Goal: Check status: Check status

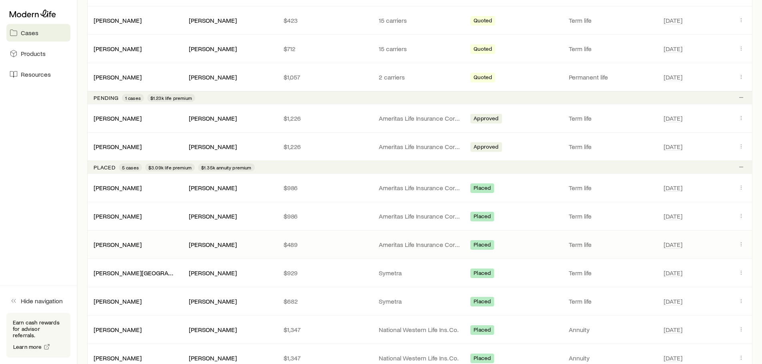
scroll to position [240, 0]
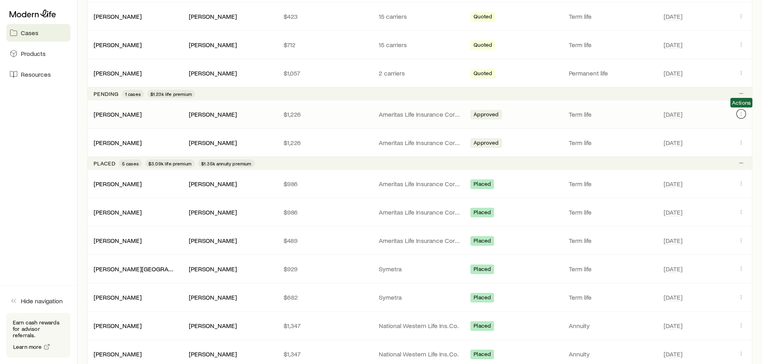
click at [741, 114] on icon "Client cases" at bounding box center [741, 114] width 6 height 6
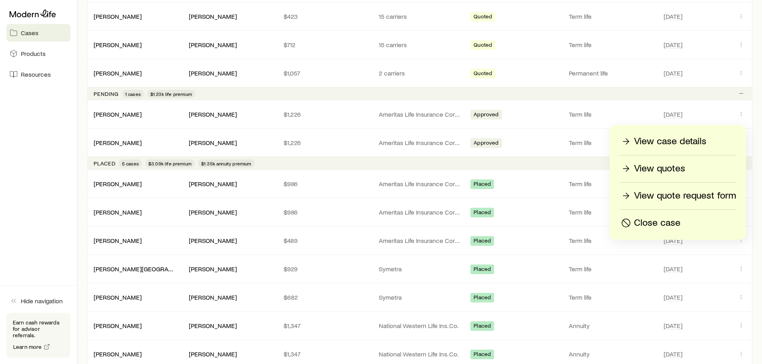
click at [672, 139] on p "View case details" at bounding box center [670, 141] width 72 height 13
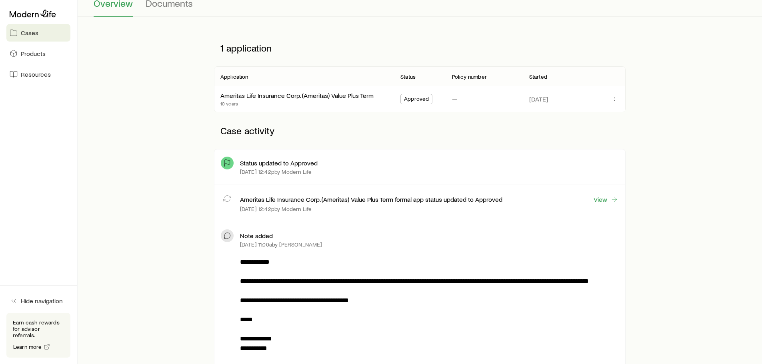
scroll to position [120, 0]
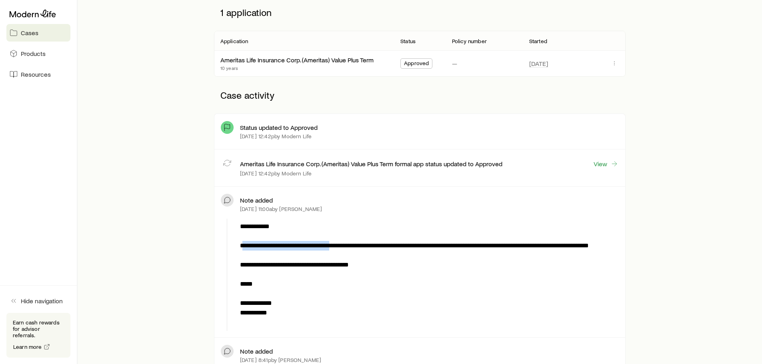
drag, startPoint x: 245, startPoint y: 247, endPoint x: 347, endPoint y: 250, distance: 102.0
click at [346, 250] on p "**********" at bounding box center [428, 275] width 376 height 106
click at [368, 250] on p "**********" at bounding box center [428, 275] width 376 height 106
click at [395, 250] on p "**********" at bounding box center [428, 275] width 376 height 106
click at [601, 164] on link "View" at bounding box center [606, 164] width 26 height 9
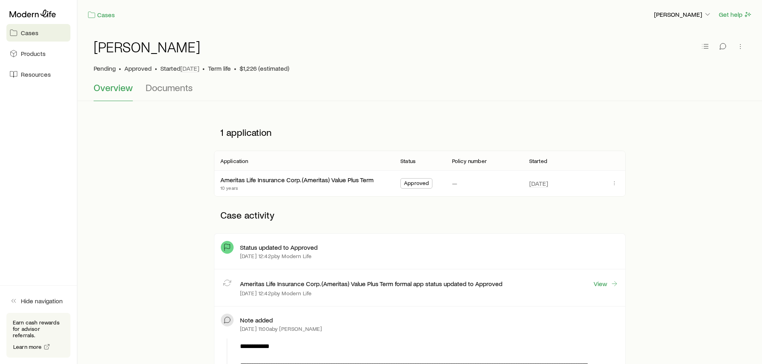
drag, startPoint x: 266, startPoint y: 256, endPoint x: 263, endPoint y: 248, distance: 8.2
click at [266, 254] on p "[DATE] 12:42p by Modern Life" at bounding box center [276, 256] width 72 height 6
click at [262, 248] on p "Status updated to Approved" at bounding box center [279, 248] width 78 height 8
click at [396, 255] on div "[DATE] 12:42p by Modern Life" at bounding box center [429, 256] width 379 height 6
click at [188, 87] on span "Documents" at bounding box center [169, 87] width 47 height 11
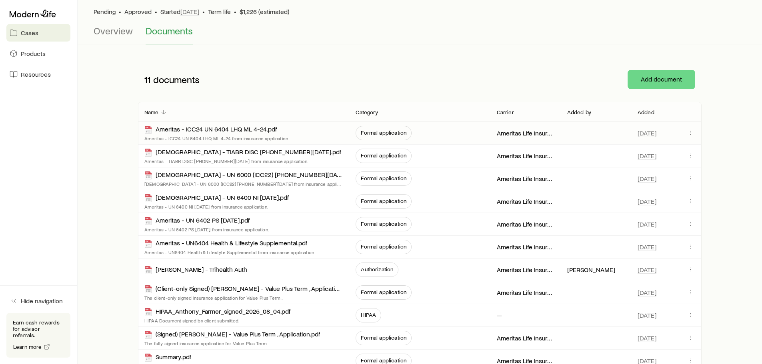
scroll to position [132, 0]
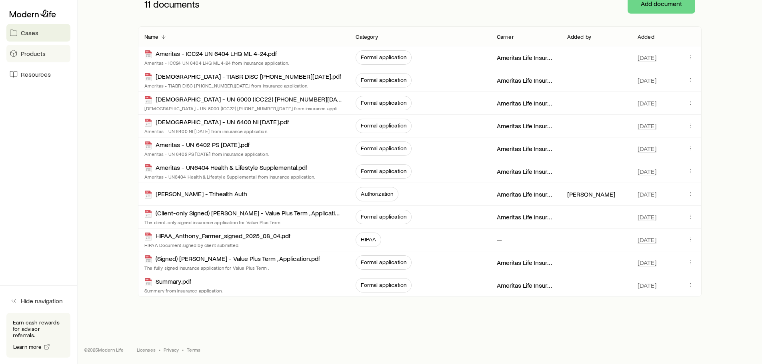
click at [42, 56] on span "Products" at bounding box center [33, 54] width 25 height 8
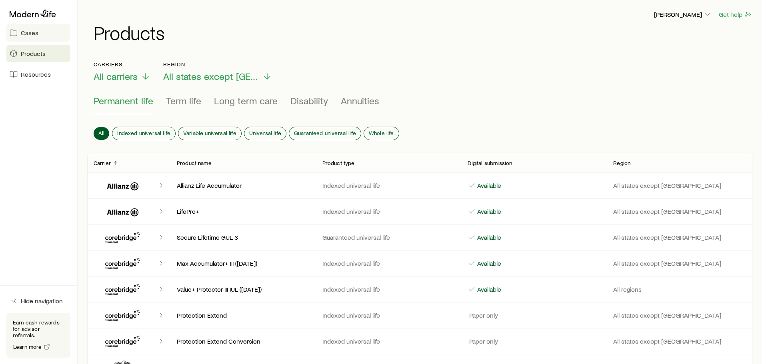
click at [18, 30] on link "Cases" at bounding box center [38, 33] width 64 height 18
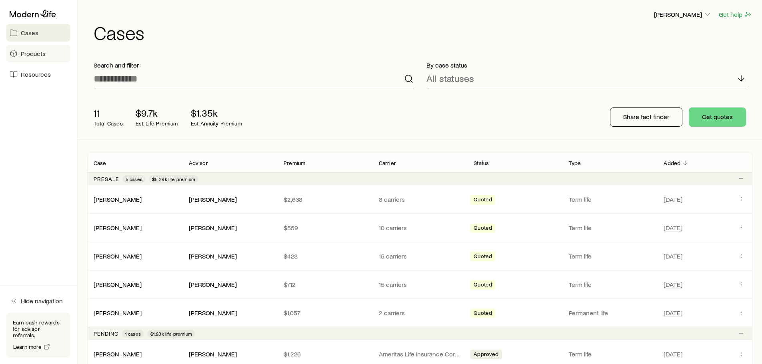
click at [33, 47] on link "Products" at bounding box center [38, 54] width 64 height 18
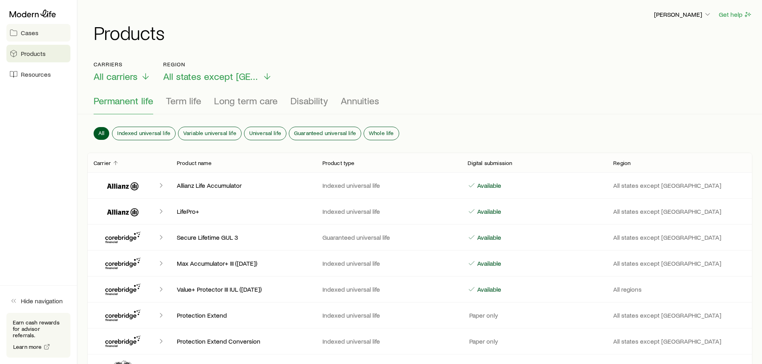
click at [38, 36] on link "Cases" at bounding box center [38, 33] width 64 height 18
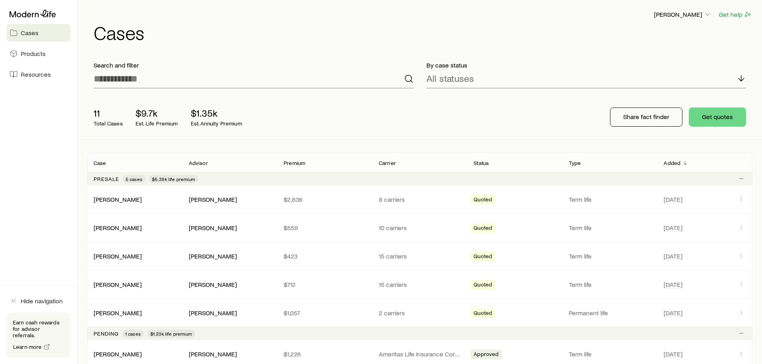
scroll to position [280, 0]
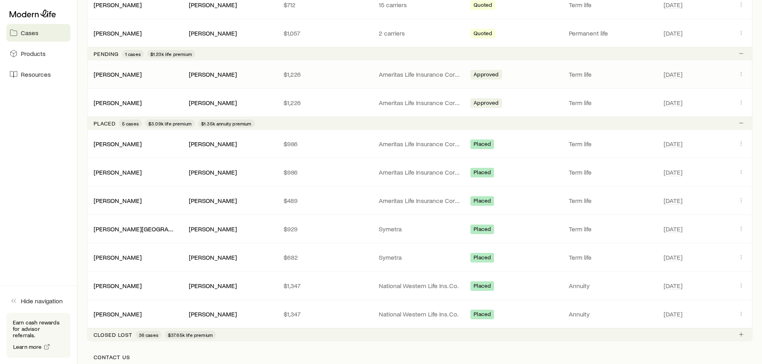
click at [488, 76] on span "Approved" at bounding box center [486, 75] width 25 height 8
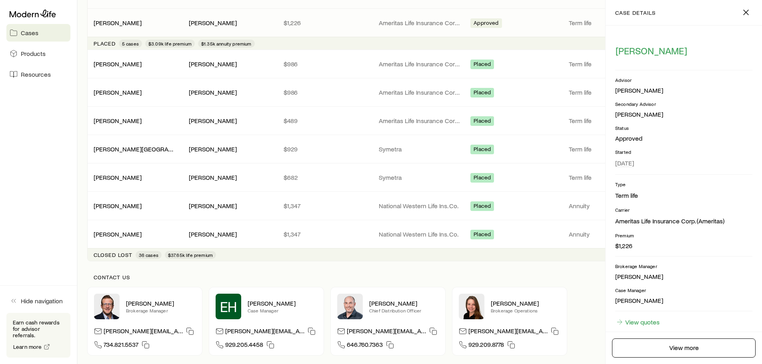
scroll to position [0, 0]
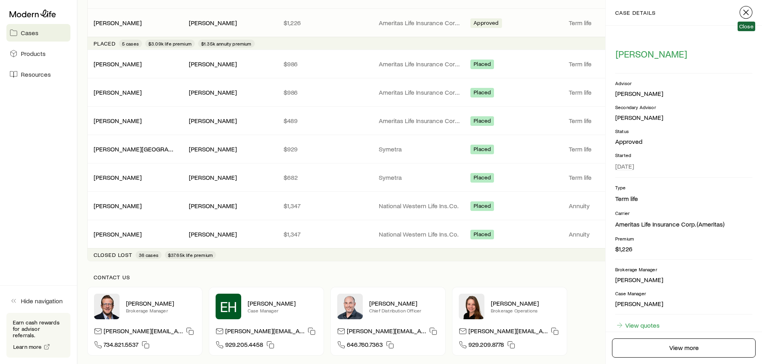
click at [745, 13] on line "button" at bounding box center [746, 12] width 5 height 5
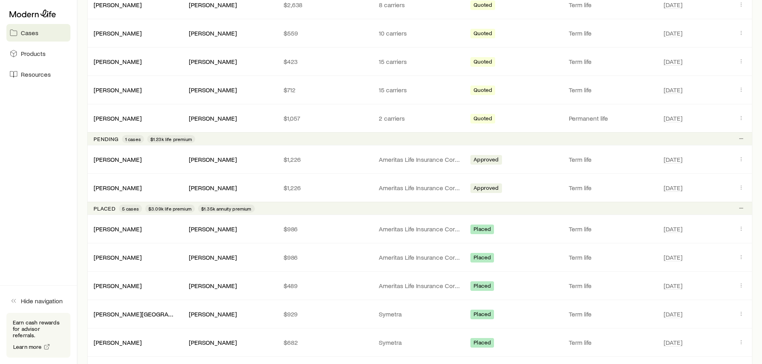
scroll to position [160, 0]
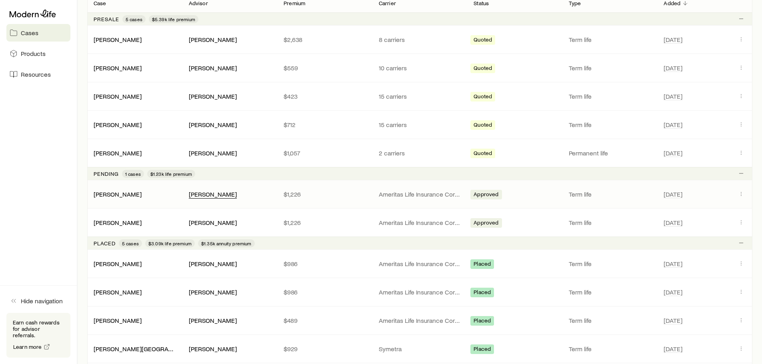
click at [209, 194] on div "[PERSON_NAME]" at bounding box center [213, 194] width 48 height 8
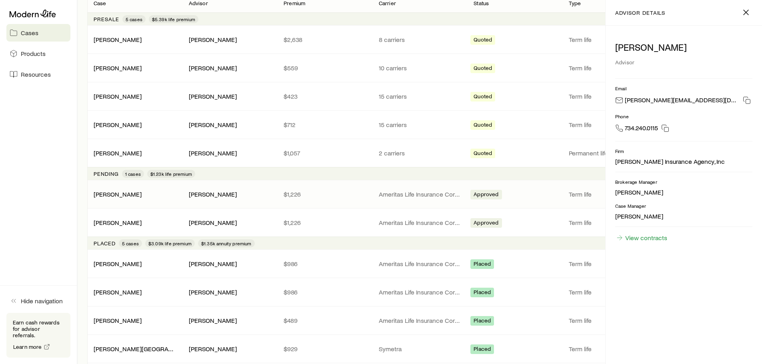
click at [253, 193] on div "[PERSON_NAME]" at bounding box center [230, 194] width 82 height 8
click at [748, 13] on icon "button" at bounding box center [746, 13] width 10 height 10
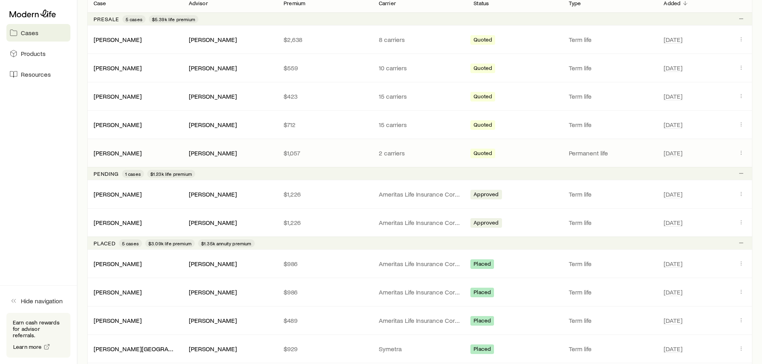
scroll to position [0, 0]
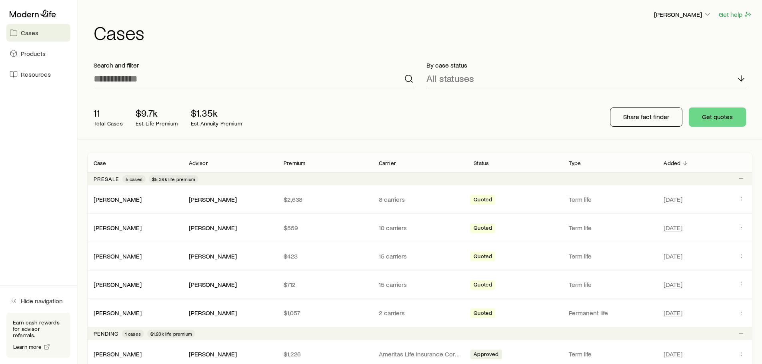
click at [687, 8] on div "[PERSON_NAME] Get help Cases" at bounding box center [419, 26] width 665 height 52
click at [687, 17] on p "[PERSON_NAME]" at bounding box center [683, 14] width 58 height 8
click at [464, 81] on p "All statuses" at bounding box center [450, 78] width 48 height 11
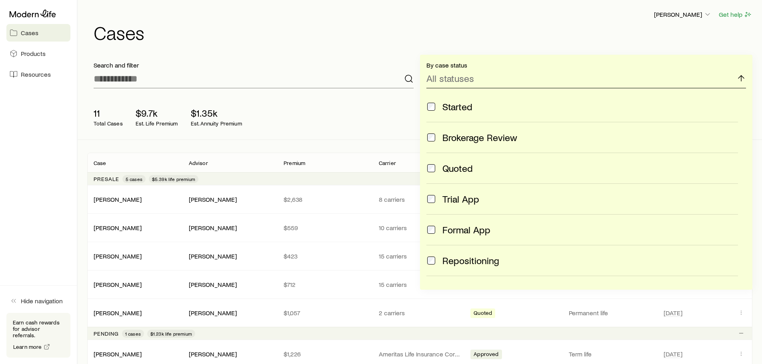
click at [464, 81] on p "All statuses" at bounding box center [450, 78] width 48 height 11
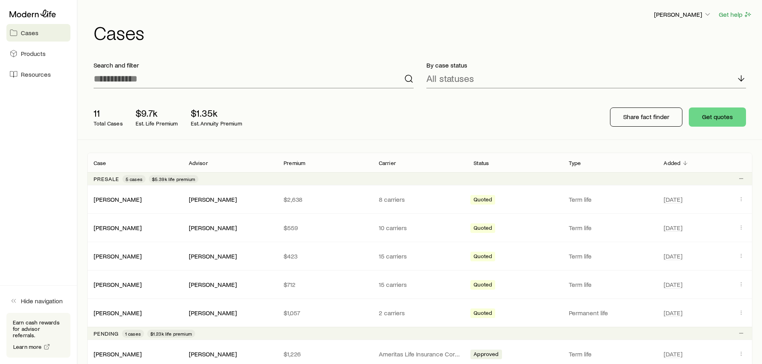
click at [347, 126] on div "11 Total Cases $9.7k Est. Life Premium $1.35k Est. Annuity Premium Share fact f…" at bounding box center [419, 117] width 665 height 45
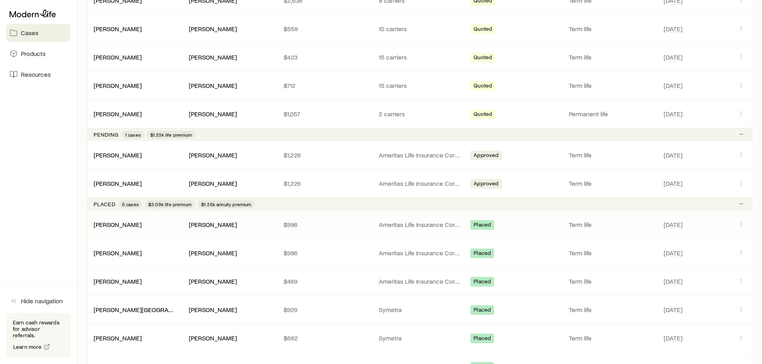
scroll to position [200, 0]
click at [737, 155] on button "Client cases" at bounding box center [741, 154] width 10 height 10
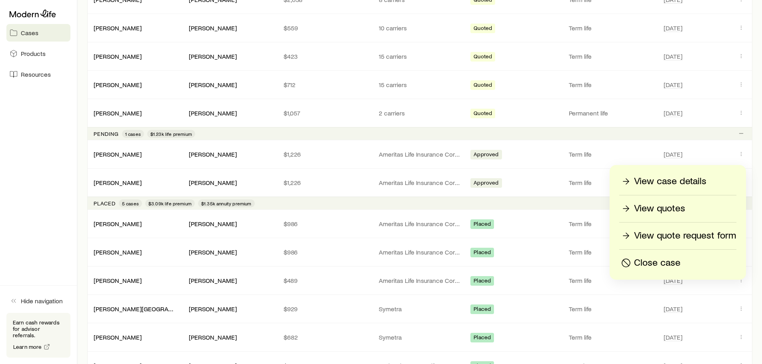
click at [670, 181] on p "View case details" at bounding box center [670, 181] width 72 height 13
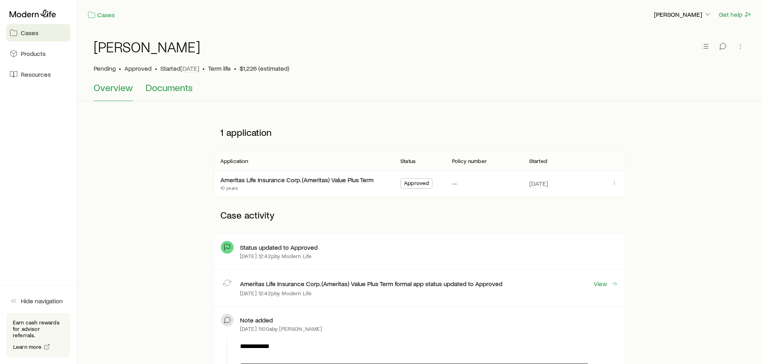
click at [167, 93] on button "Documents" at bounding box center [169, 91] width 47 height 19
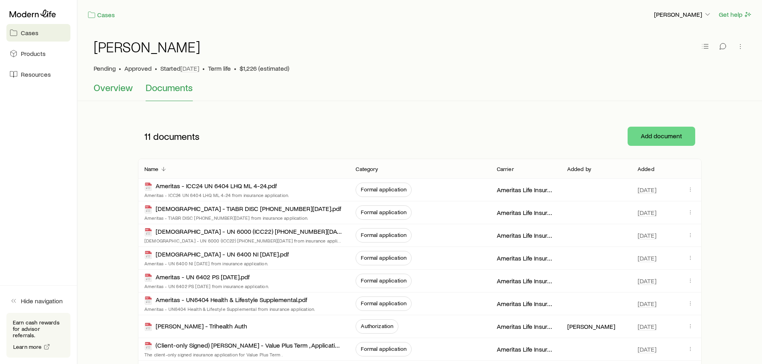
click at [128, 92] on span "Overview" at bounding box center [113, 87] width 39 height 11
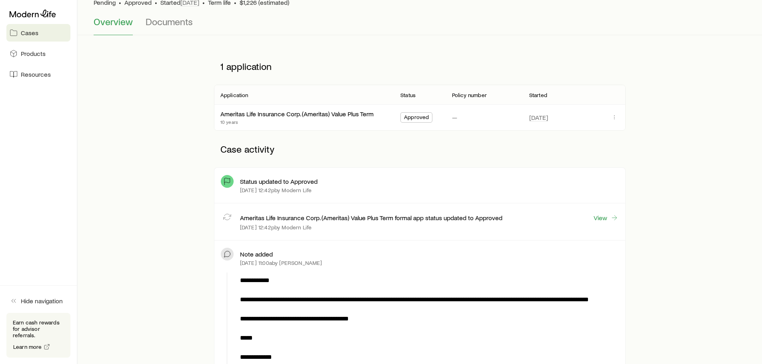
scroll to position [80, 0]
